Goal: Navigation & Orientation: Find specific page/section

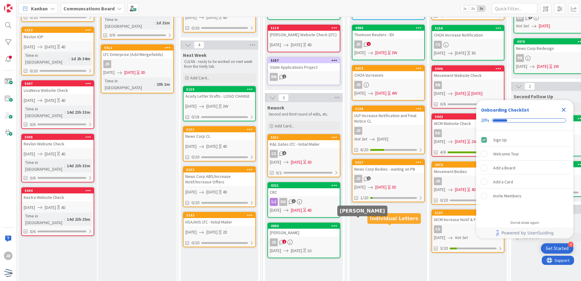
scroll to position [122, 0]
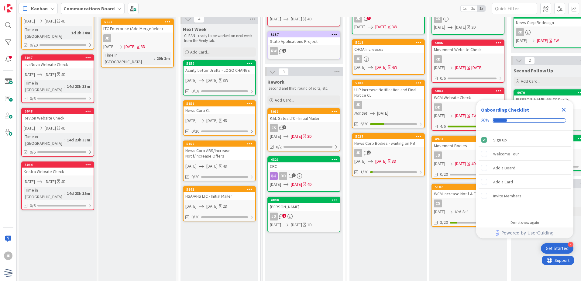
click at [566, 112] on icon "Close Checklist" at bounding box center [563, 109] width 7 height 7
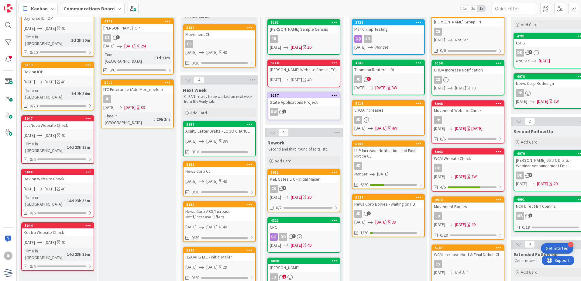
scroll to position [0, 0]
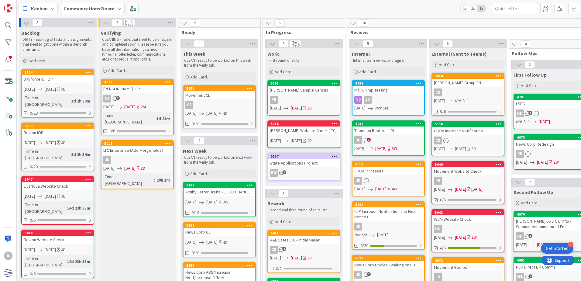
click at [215, 96] on div "Movement CL" at bounding box center [220, 95] width 72 height 8
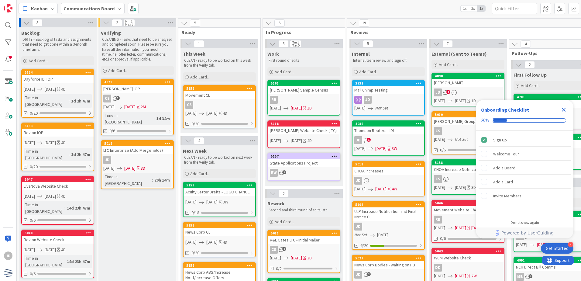
click at [567, 109] on icon "Close Checklist" at bounding box center [563, 109] width 7 height 7
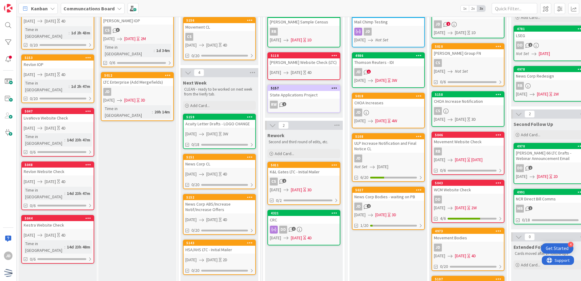
scroll to position [91, 0]
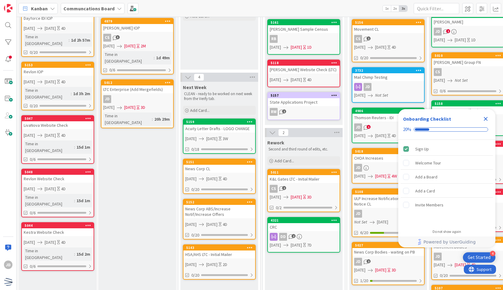
scroll to position [91, 0]
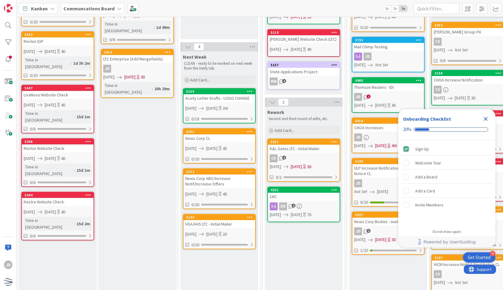
click at [485, 119] on icon "Close Checklist" at bounding box center [485, 118] width 7 height 7
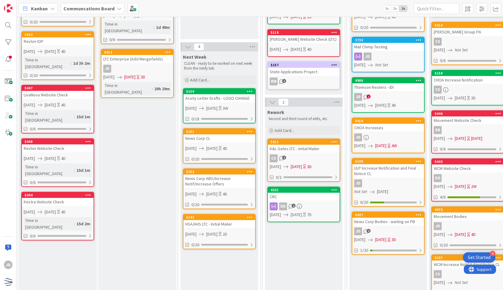
scroll to position [0, 0]
click at [237, 223] on div "HSA/AHS LTC - Initial Mailer" at bounding box center [220, 224] width 72 height 8
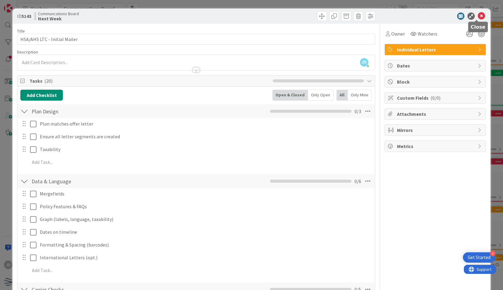
click at [479, 17] on icon at bounding box center [481, 15] width 7 height 7
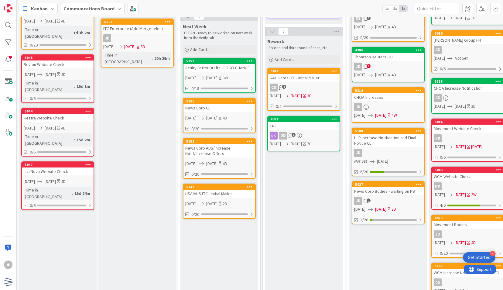
scroll to position [76, 0]
